Goal: Task Accomplishment & Management: Manage account settings

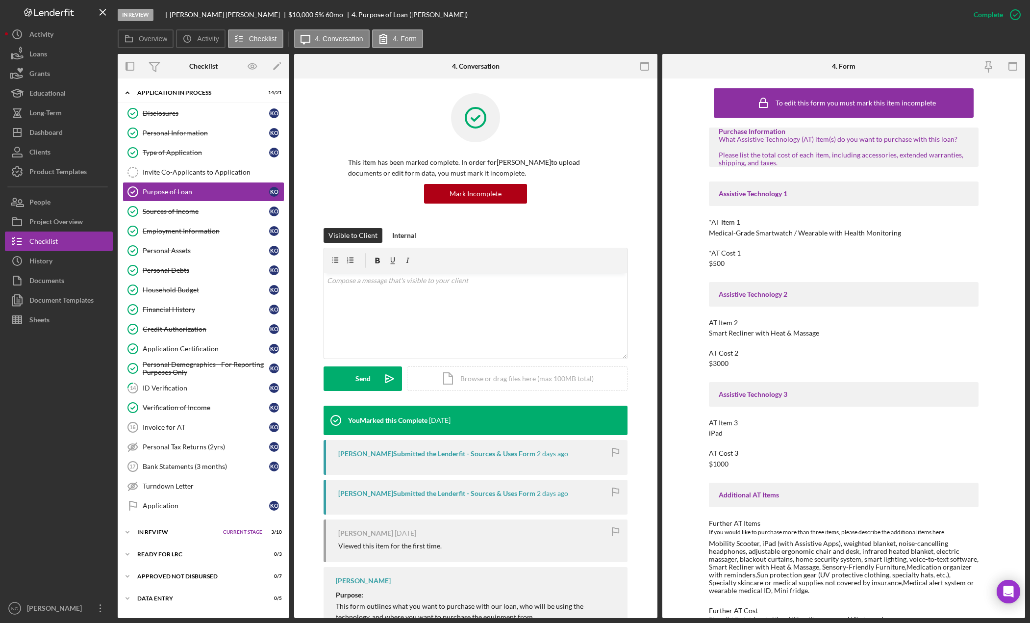
scroll to position [678, 0]
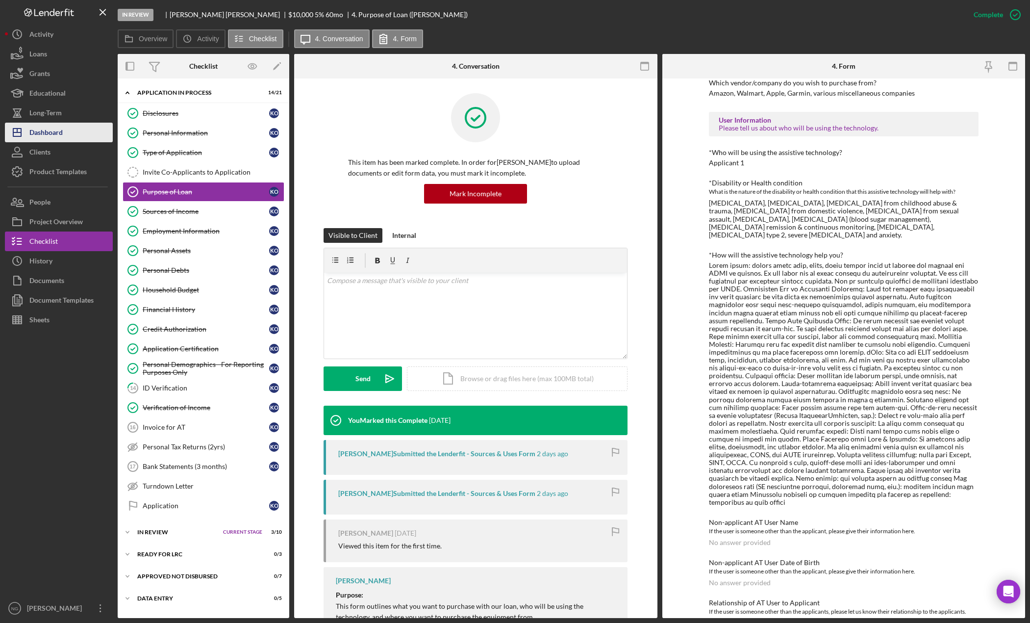
click at [53, 135] on div "Dashboard" at bounding box center [45, 134] width 33 height 22
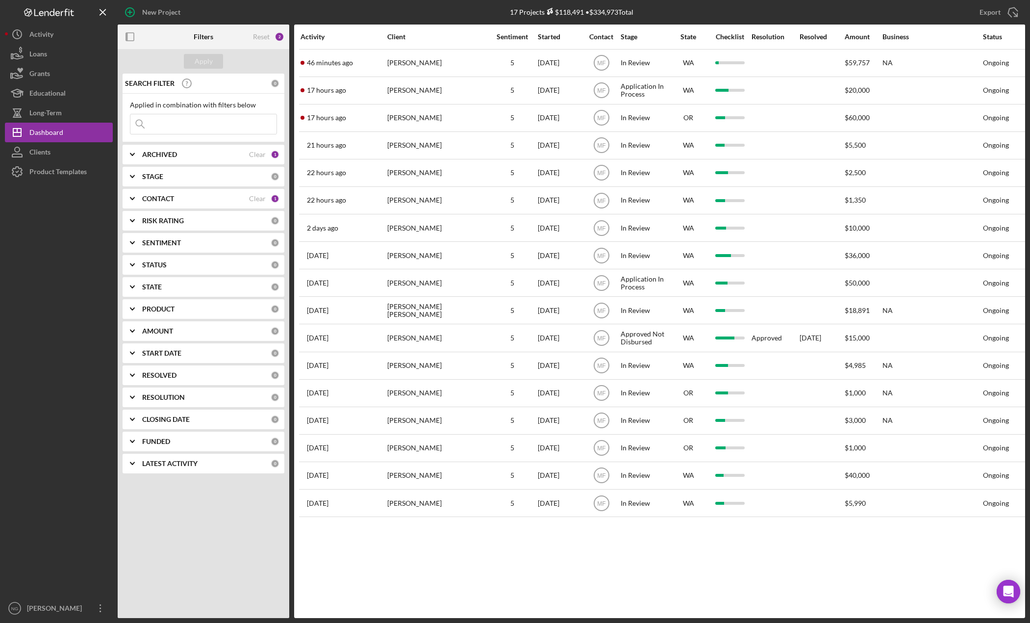
click at [272, 197] on div "1" at bounding box center [275, 198] width 9 height 9
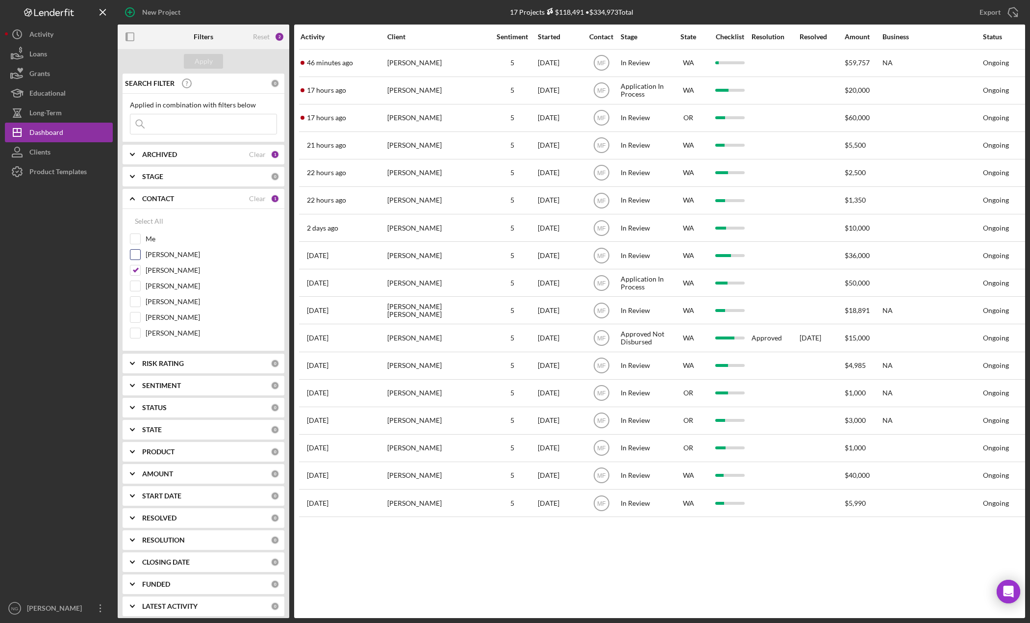
click at [134, 255] on input "[PERSON_NAME]" at bounding box center [135, 255] width 10 height 10
checkbox input "true"
click at [136, 267] on input "[PERSON_NAME]" at bounding box center [135, 270] width 10 height 10
checkbox input "false"
click at [216, 65] on button "Apply" at bounding box center [203, 61] width 39 height 15
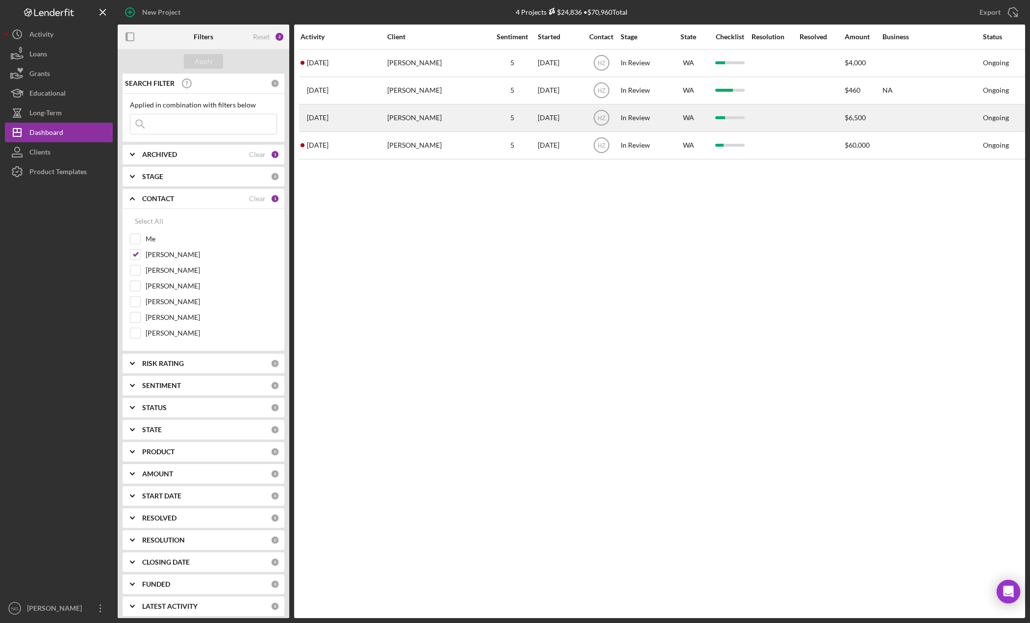
click at [420, 121] on div "[PERSON_NAME]" at bounding box center [436, 118] width 98 height 26
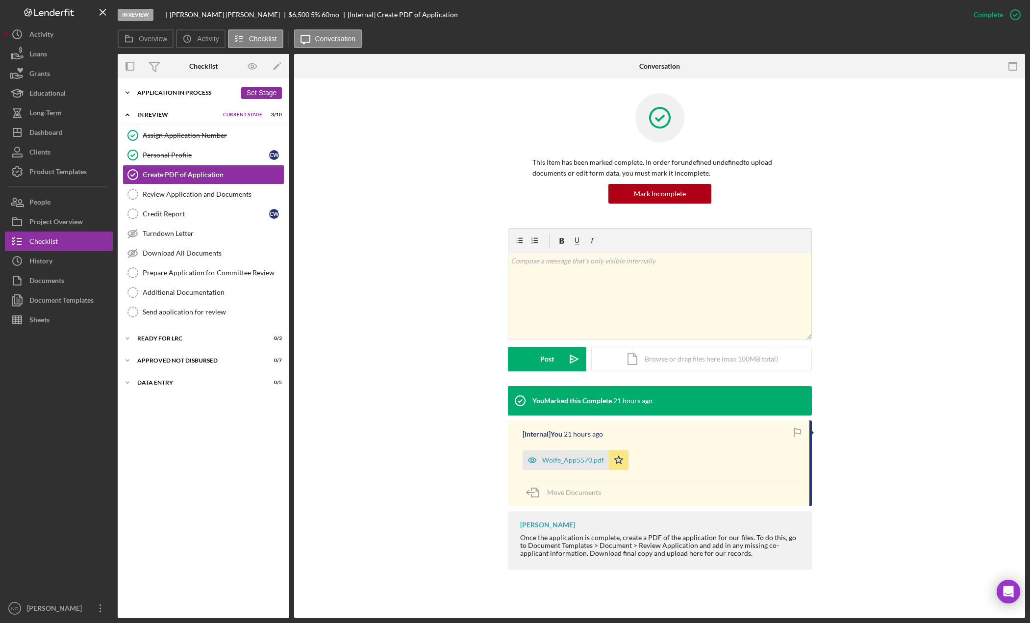
click at [184, 97] on div "Icon/Expander Application In Process 13 / 21 Set Stage" at bounding box center [204, 93] width 172 height 20
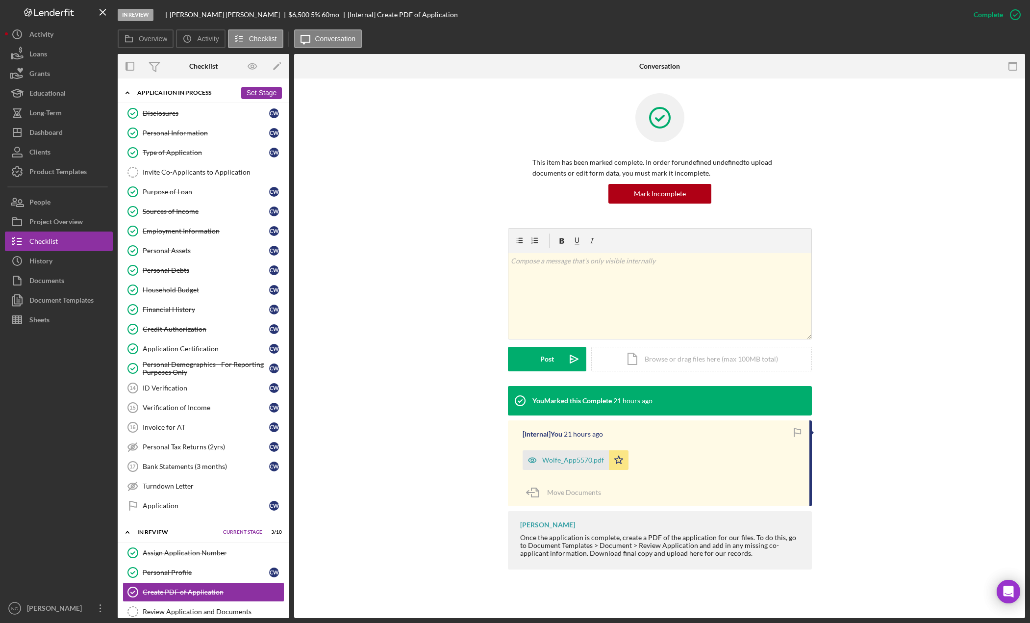
click at [184, 97] on div "Icon/Expander Application In Process 13 / 21 Set Stage" at bounding box center [204, 93] width 172 height 20
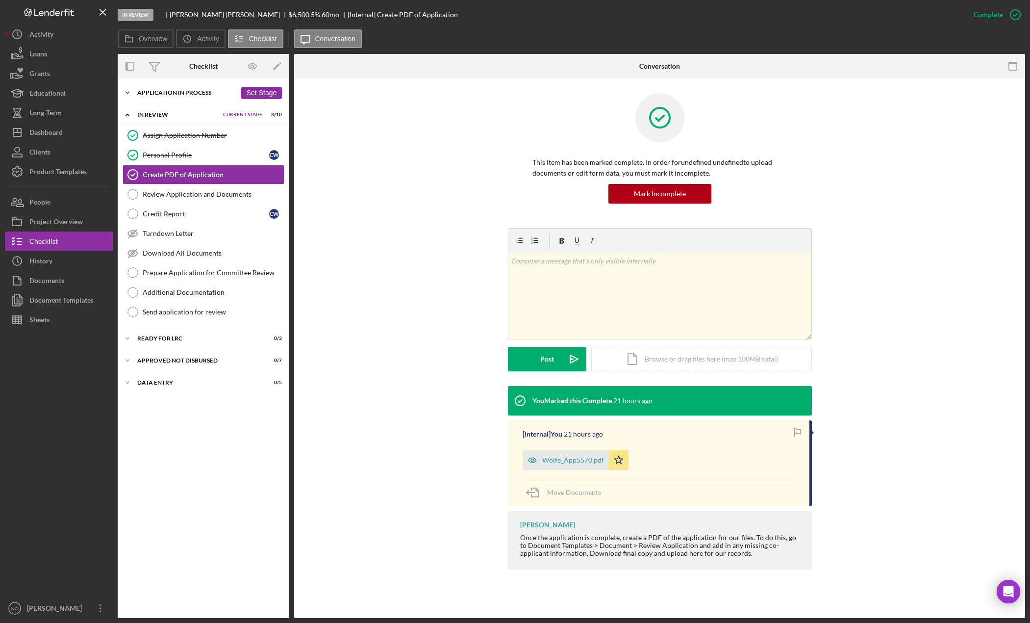
click at [184, 97] on div "Icon/Expander Application In Process 13 / 21 Set Stage" at bounding box center [204, 93] width 172 height 20
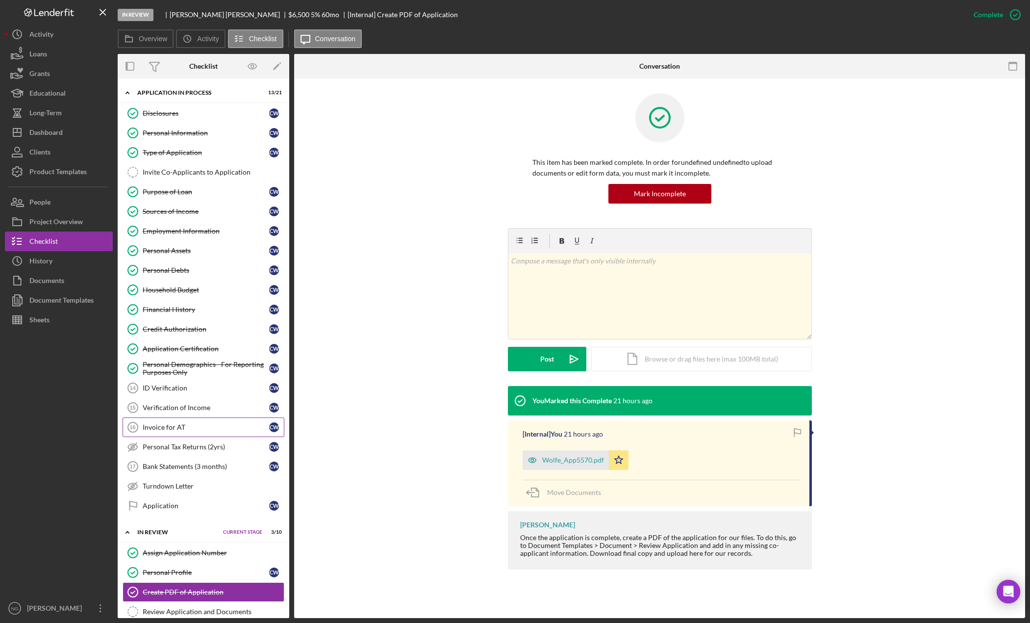
click at [192, 429] on div "Invoice for AT" at bounding box center [206, 427] width 127 height 8
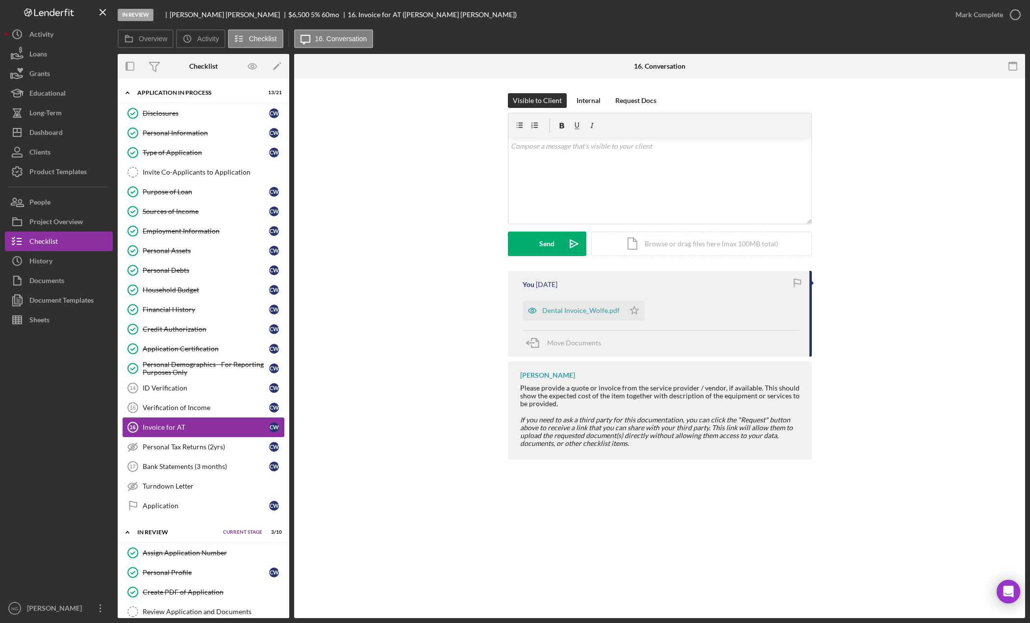
click at [191, 431] on div "Invoice for AT" at bounding box center [206, 427] width 127 height 8
click at [576, 312] on div "Dental Invoice_Wolfe.pdf" at bounding box center [580, 311] width 77 height 8
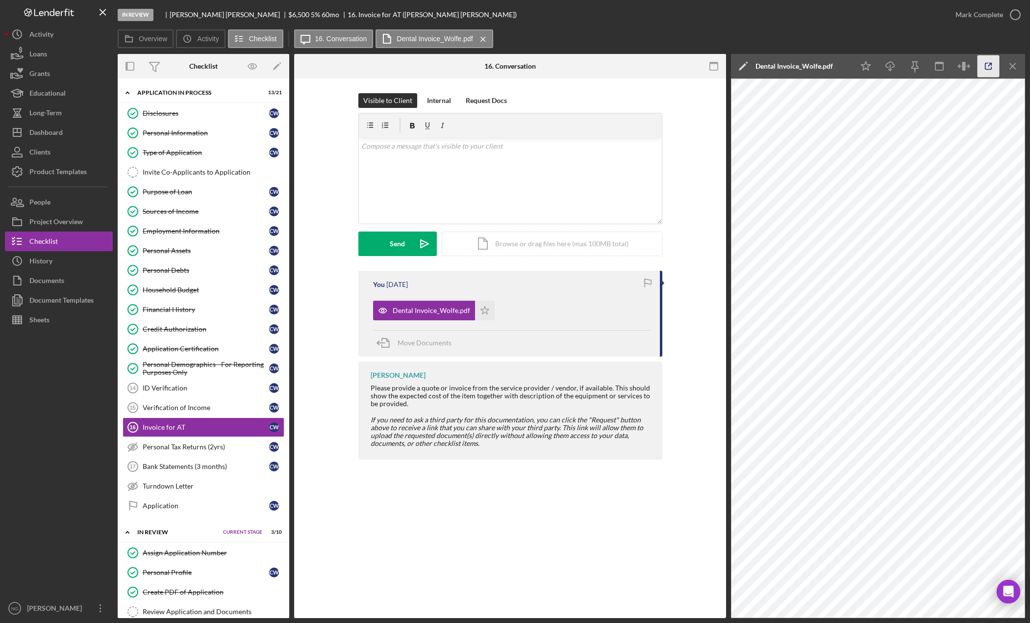
click at [994, 67] on icon "button" at bounding box center [989, 66] width 22 height 22
